Goal: Task Accomplishment & Management: Manage account settings

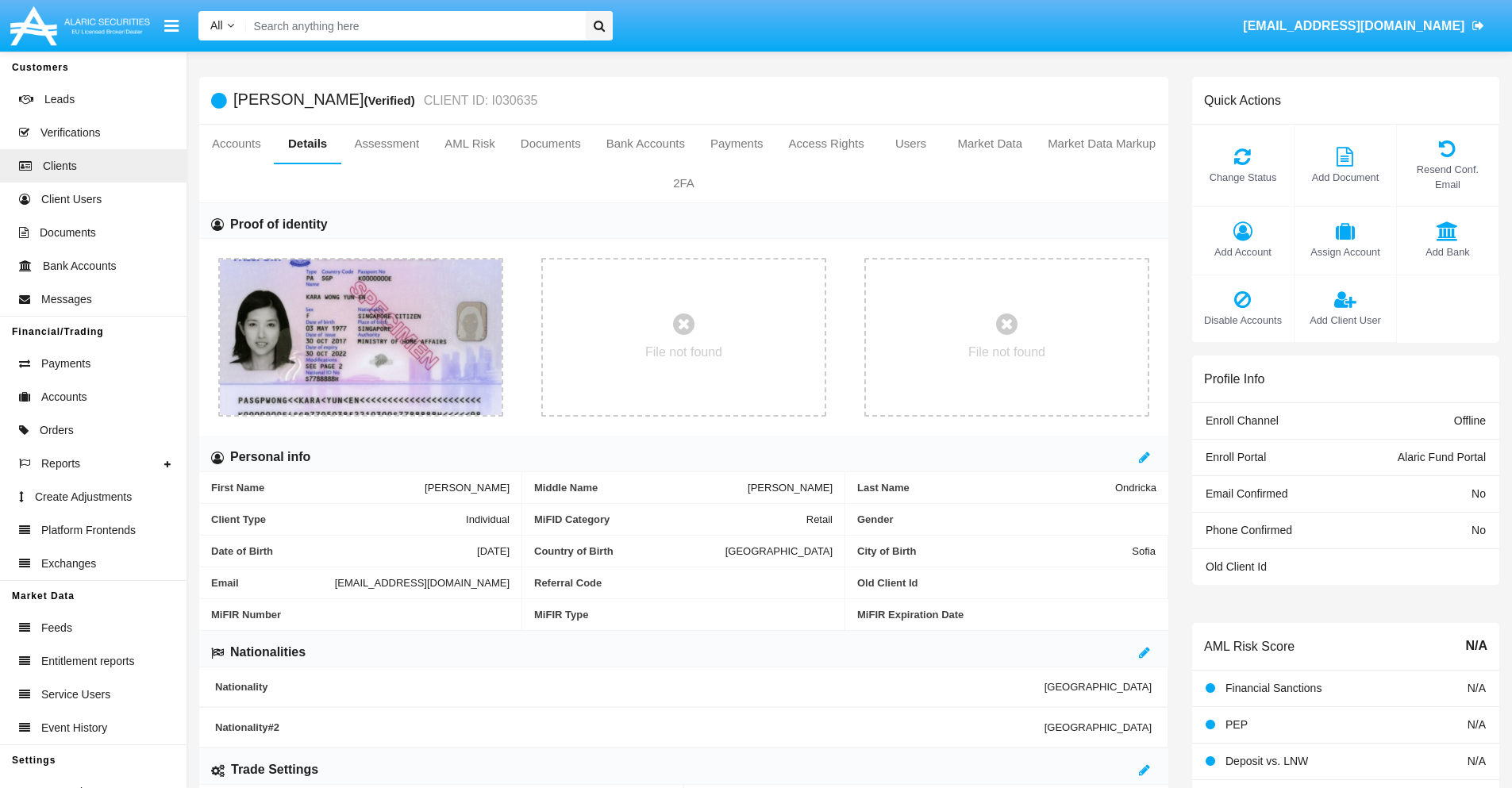
click at [1242, 252] on span "Add Account" at bounding box center [1243, 252] width 86 height 15
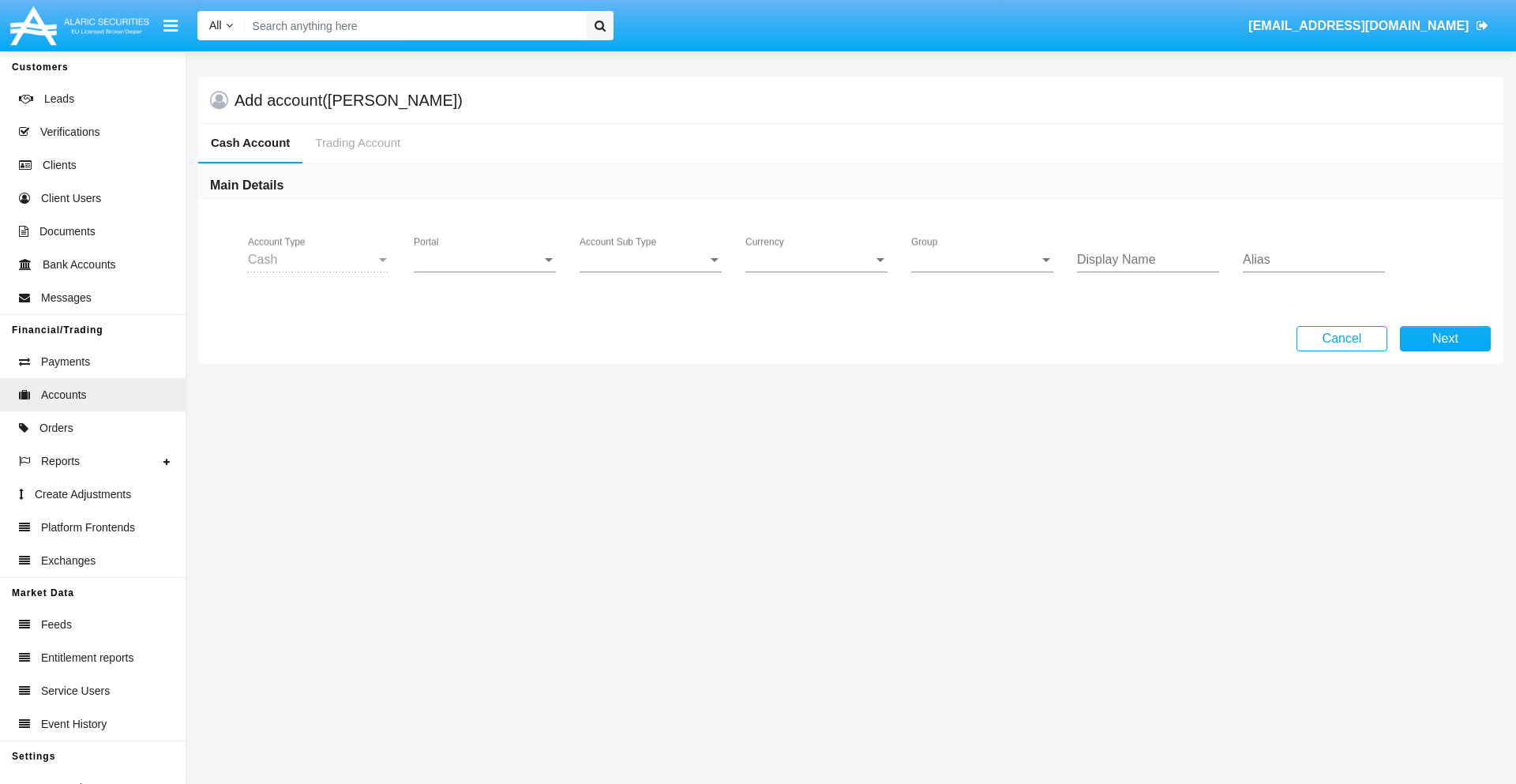
click at [485, 260] on span "Portal" at bounding box center [478, 259] width 128 height 15
click at [487, 347] on span "Alaric Fund Portal" at bounding box center [487, 347] width 146 height 38
click at [651, 260] on span "Account Sub Type" at bounding box center [644, 259] width 128 height 15
click at [651, 272] on span "Fund Cash" at bounding box center [651, 271] width 142 height 38
click at [982, 260] on span "Group" at bounding box center [976, 259] width 128 height 15
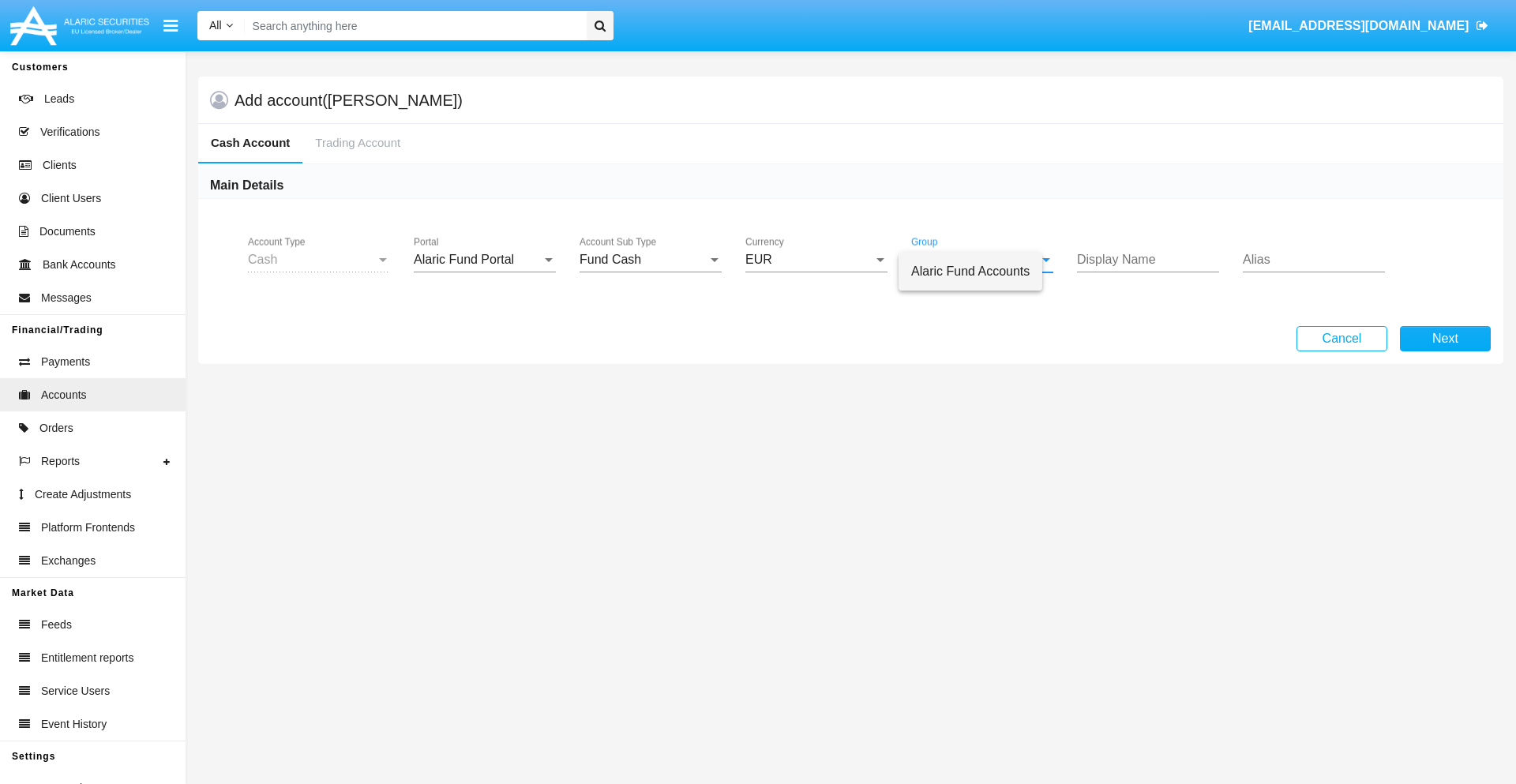
click at [983, 272] on span "Alaric Fund Accounts" at bounding box center [970, 271] width 119 height 38
type input "teal"
type input "orchid"
click at [1445, 339] on button "Next" at bounding box center [1445, 339] width 91 height 26
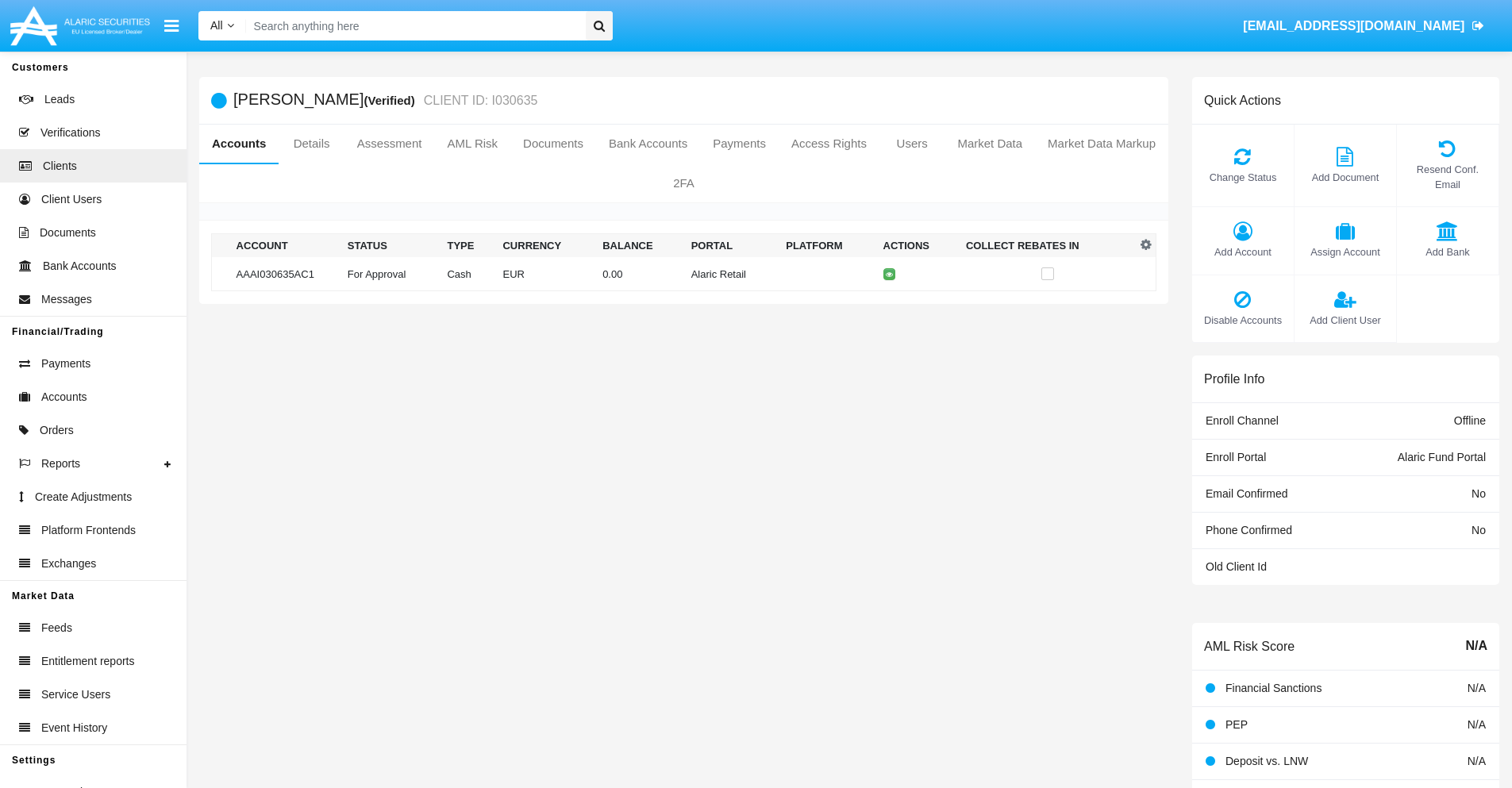
click at [685, 274] on td "Alaric Retail" at bounding box center [732, 274] width 95 height 34
click at [1242, 177] on span "Change Status" at bounding box center [1243, 178] width 86 height 15
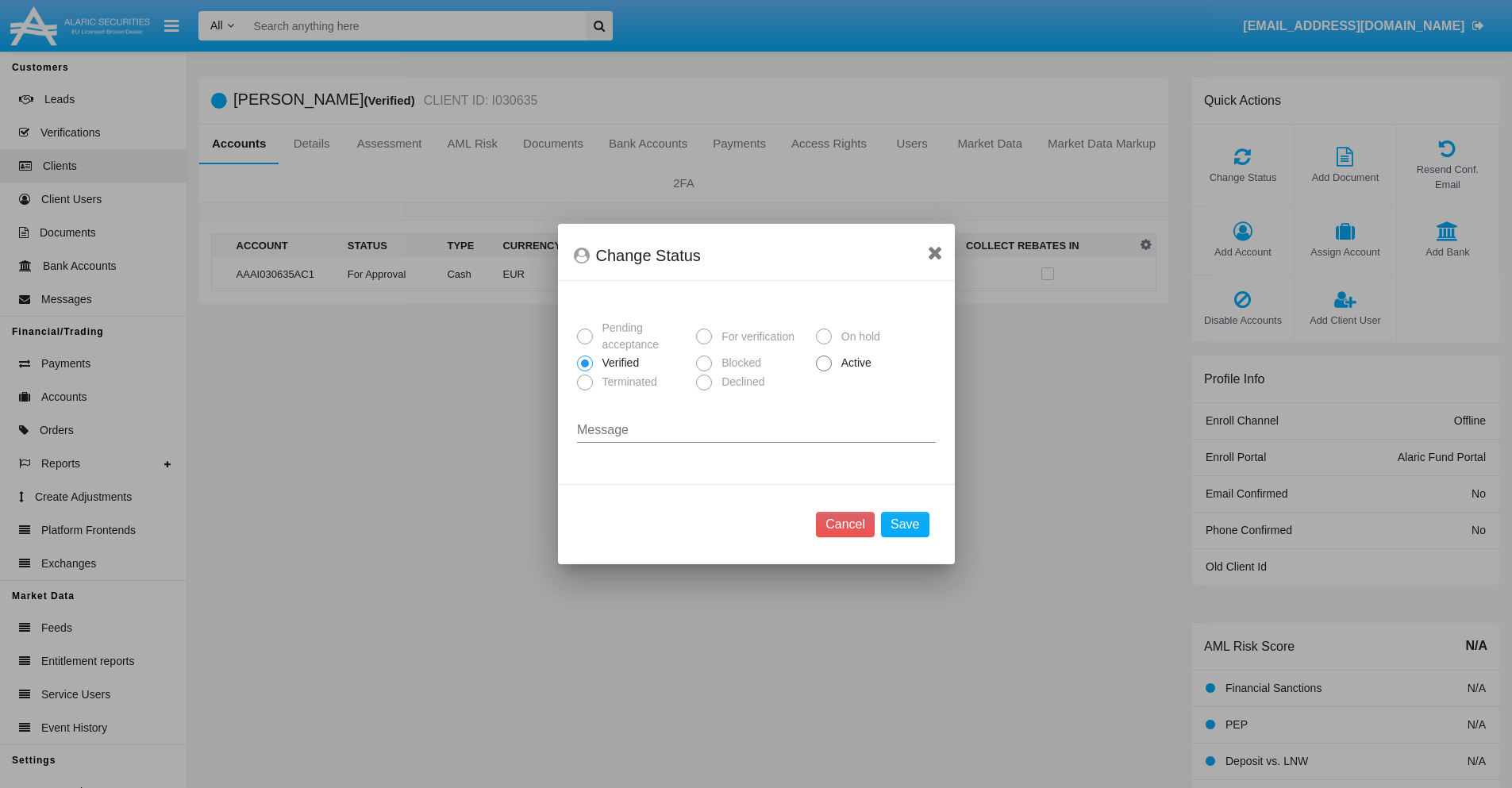
click at [854, 363] on span "Active" at bounding box center [854, 363] width 44 height 16
click at [823, 371] on input "Active" at bounding box center [823, 371] width 1 height 1
radio input "true"
click at [905, 524] on button "Save" at bounding box center [904, 525] width 47 height 26
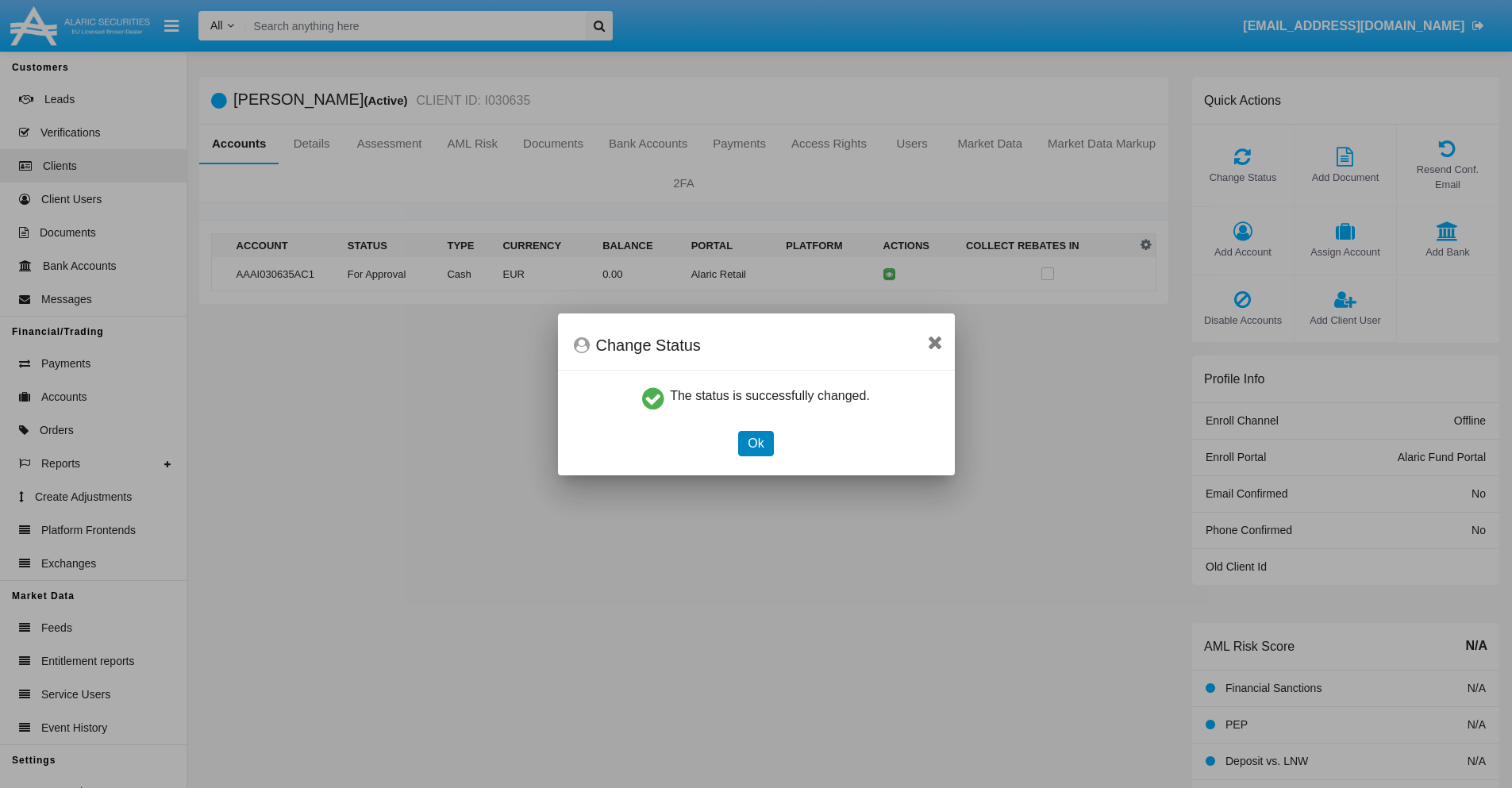
click at [756, 443] on button "Ok" at bounding box center [756, 443] width 35 height 26
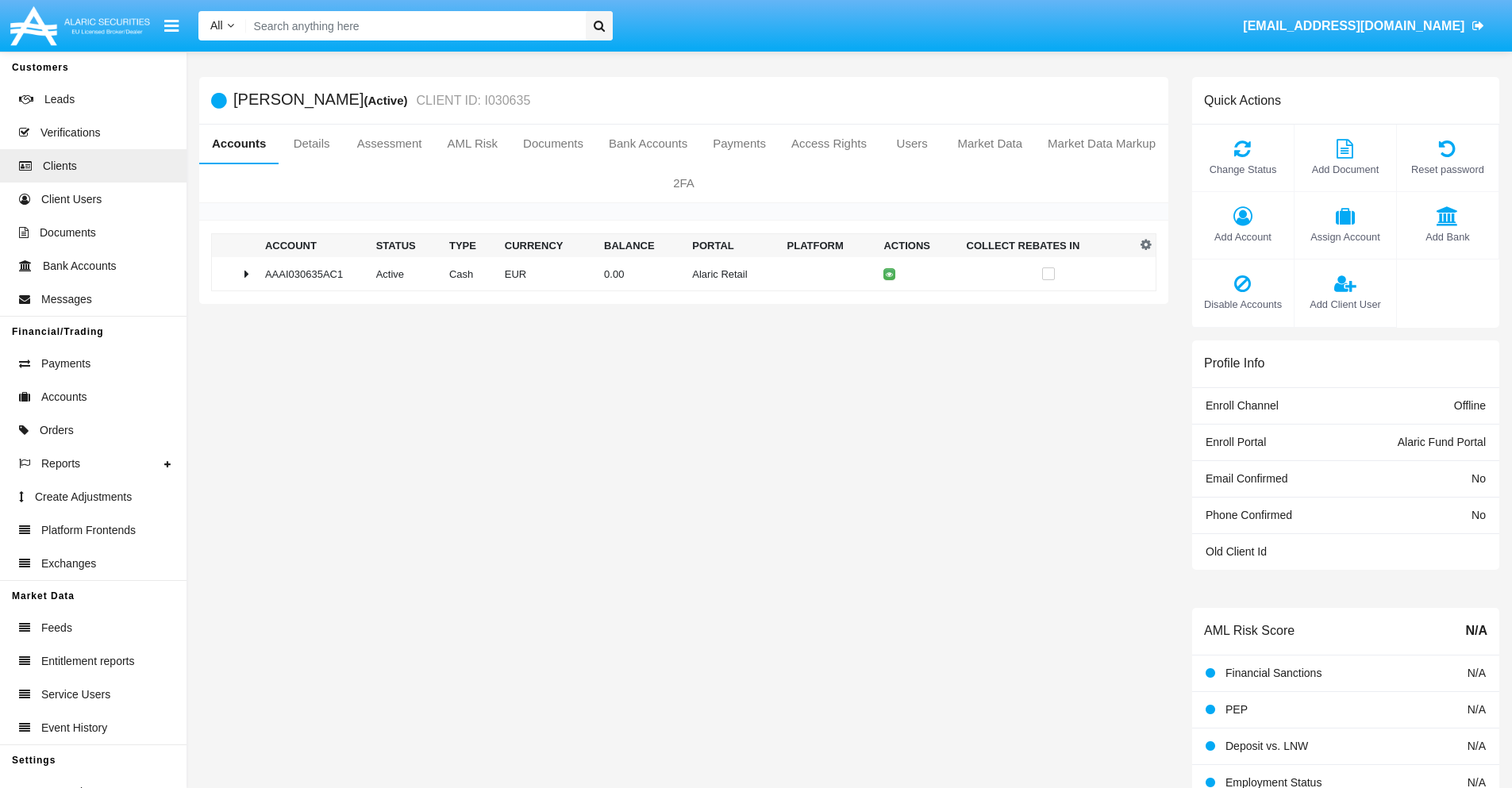
click at [678, 274] on td "0.00" at bounding box center [641, 274] width 88 height 34
click at [889, 307] on icon at bounding box center [892, 308] width 7 height 7
